Goal: Transaction & Acquisition: Book appointment/travel/reservation

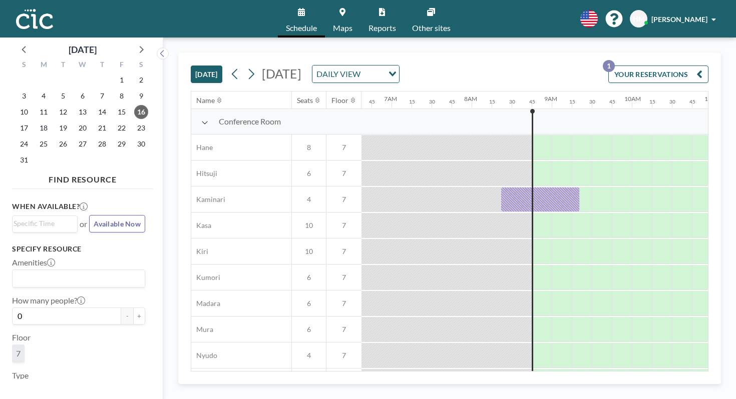
scroll to position [0, 553]
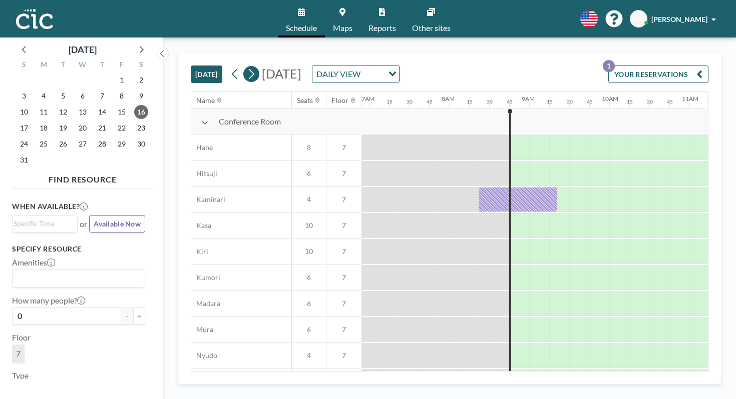
click at [246, 67] on icon at bounding box center [251, 74] width 10 height 15
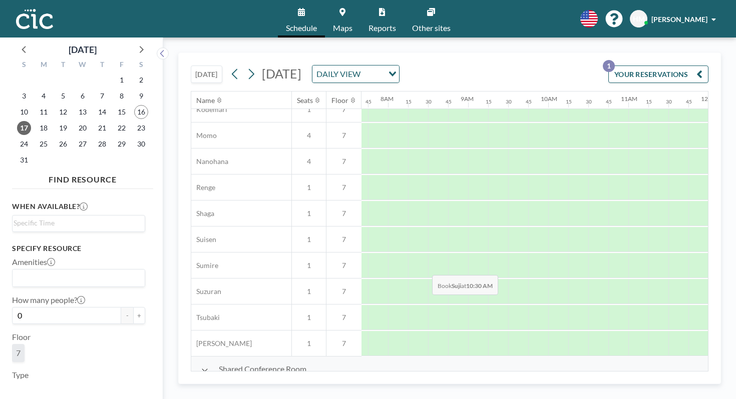
scroll to position [480, 627]
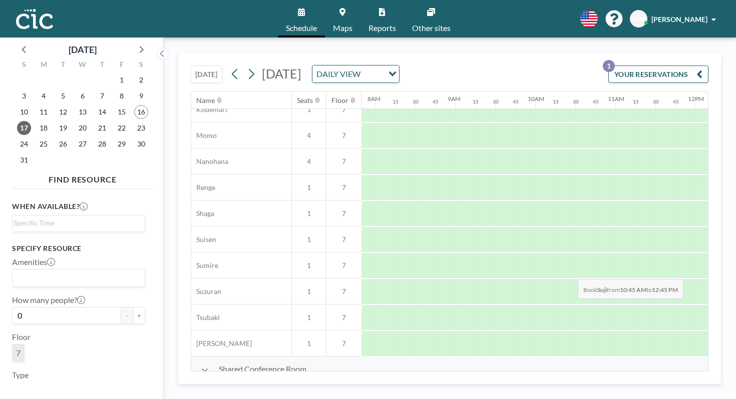
drag, startPoint x: 375, startPoint y: 256, endPoint x: 597, endPoint y: 257, distance: 221.7
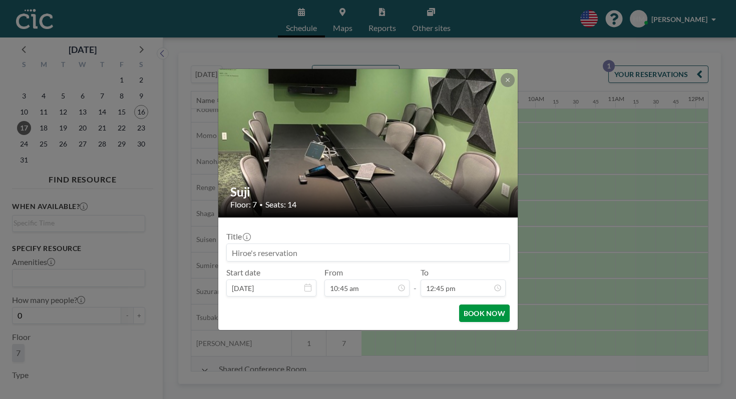
click at [478, 305] on button "BOOK NOW" at bounding box center [484, 314] width 51 height 18
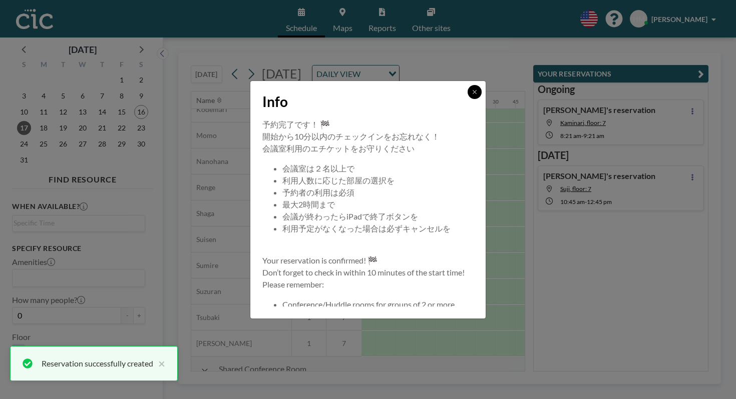
click at [467, 99] on button at bounding box center [474, 92] width 14 height 14
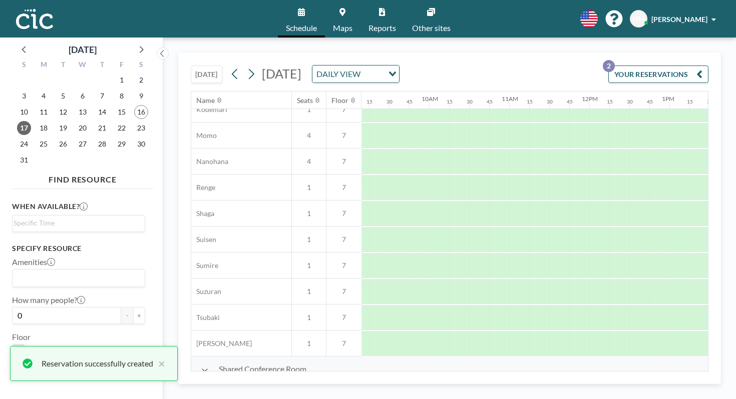
scroll to position [480, 739]
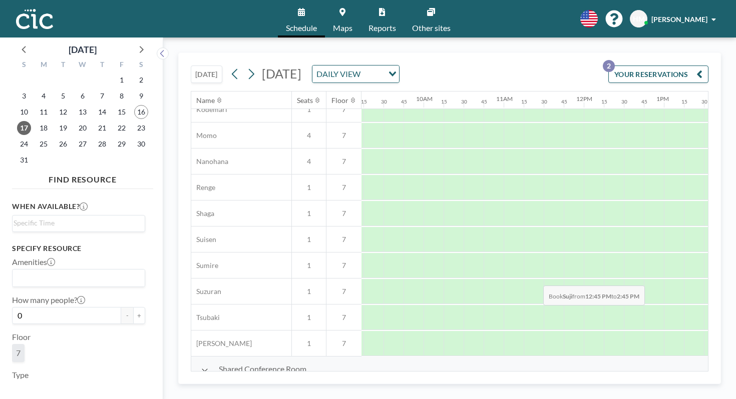
drag, startPoint x: 433, startPoint y: 258, endPoint x: 551, endPoint y: 263, distance: 117.7
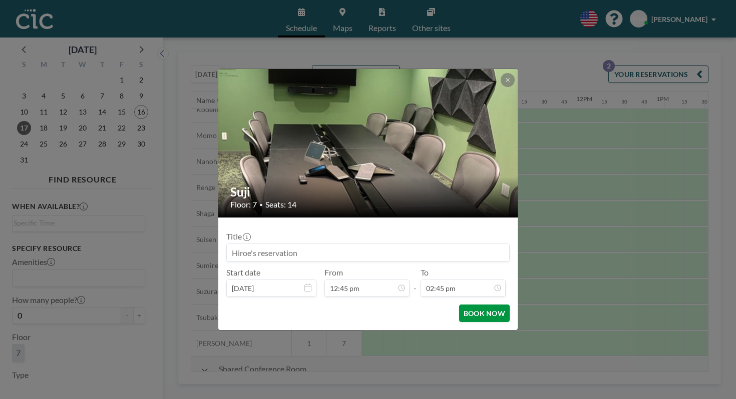
click at [465, 305] on button "BOOK NOW" at bounding box center [484, 314] width 51 height 18
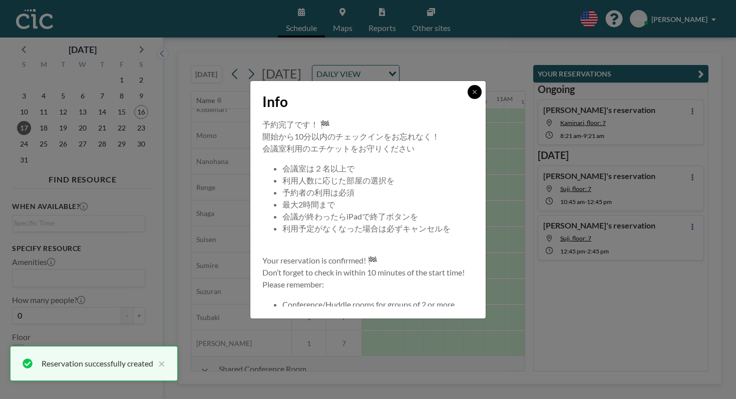
click at [471, 95] on icon at bounding box center [474, 92] width 6 height 6
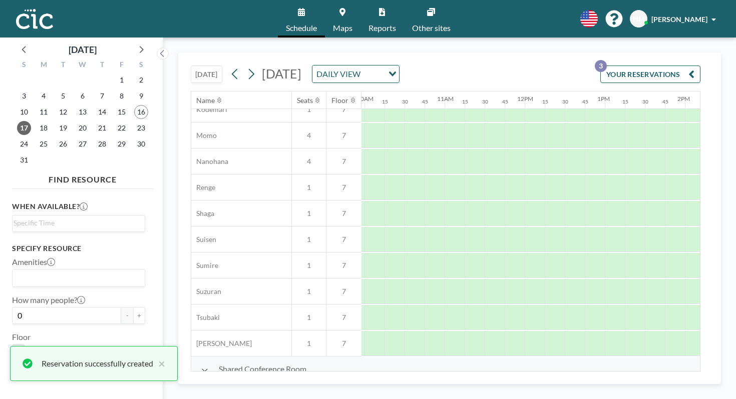
scroll to position [480, 826]
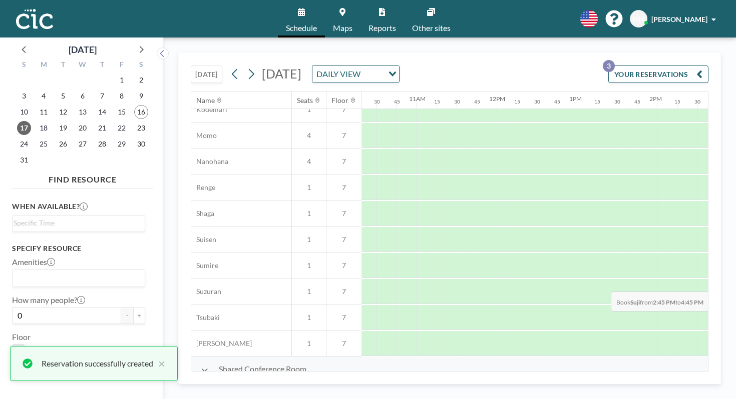
drag, startPoint x: 434, startPoint y: 259, endPoint x: 608, endPoint y: 268, distance: 173.9
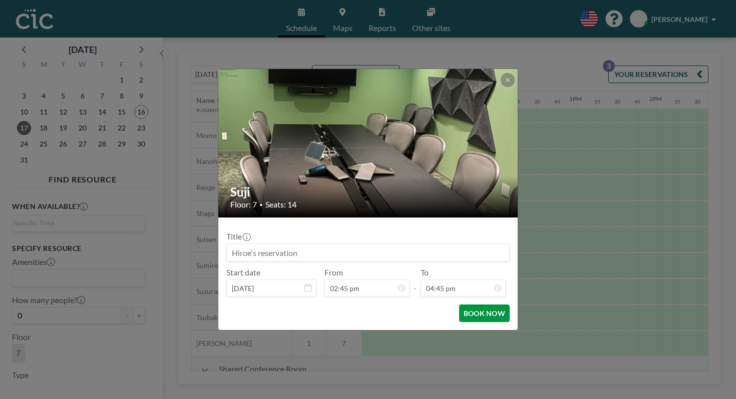
click at [461, 305] on button "BOOK NOW" at bounding box center [484, 314] width 51 height 18
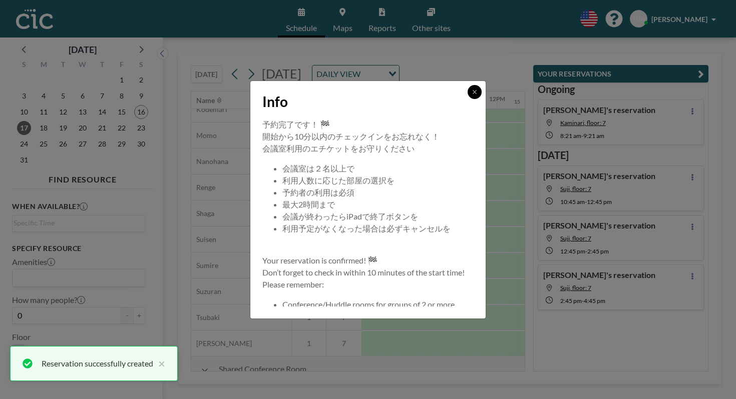
click at [471, 95] on icon at bounding box center [474, 92] width 6 height 6
